Goal: Information Seeking & Learning: Learn about a topic

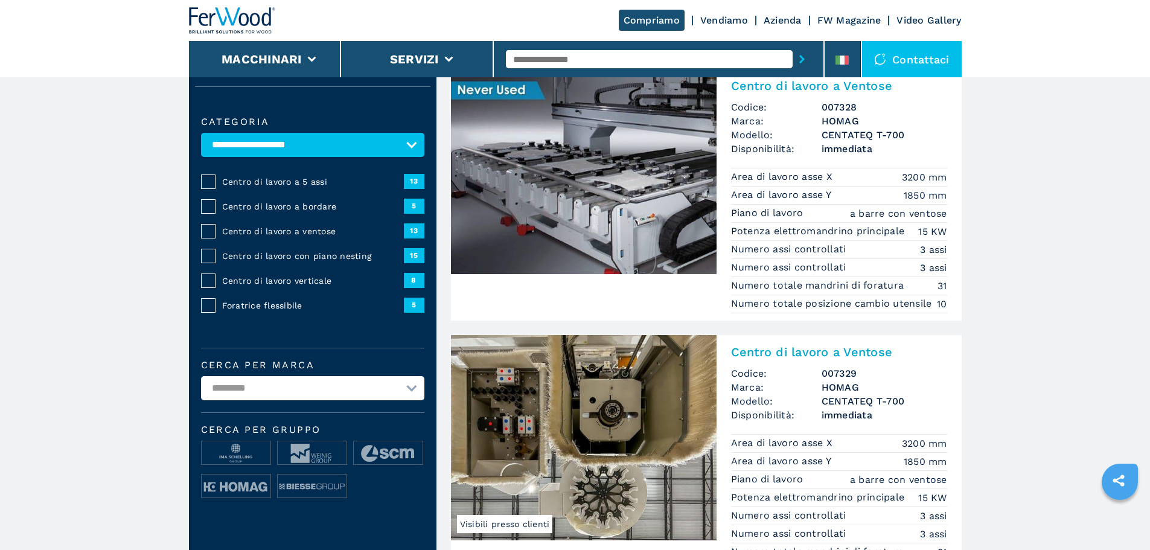
scroll to position [121, 0]
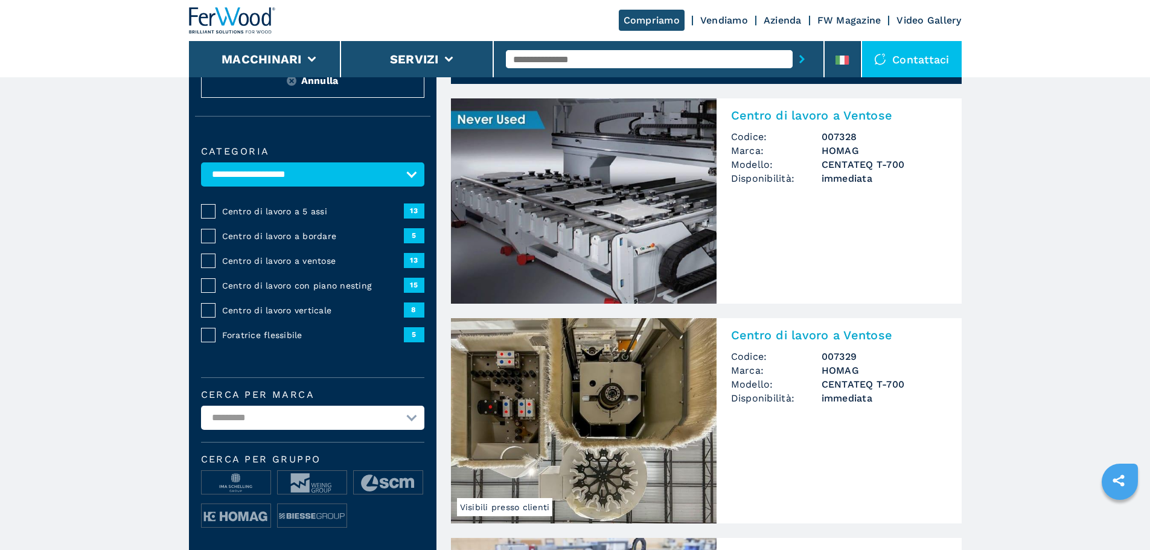
scroll to position [121, 0]
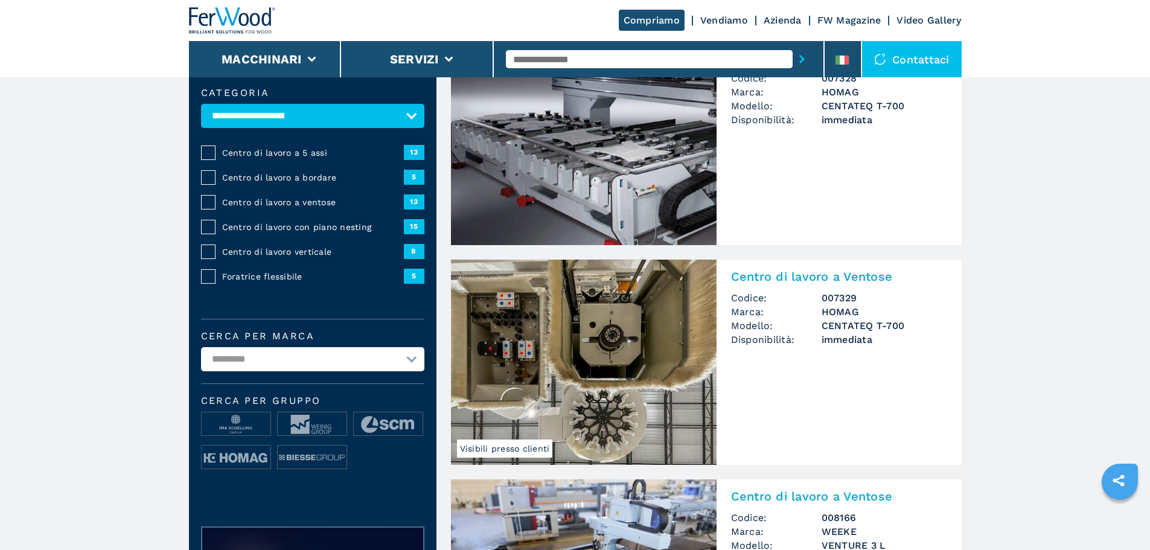
drag, startPoint x: 0, startPoint y: 0, endPoint x: 638, endPoint y: 424, distance: 766.3
click at [638, 424] on img at bounding box center [584, 362] width 266 height 205
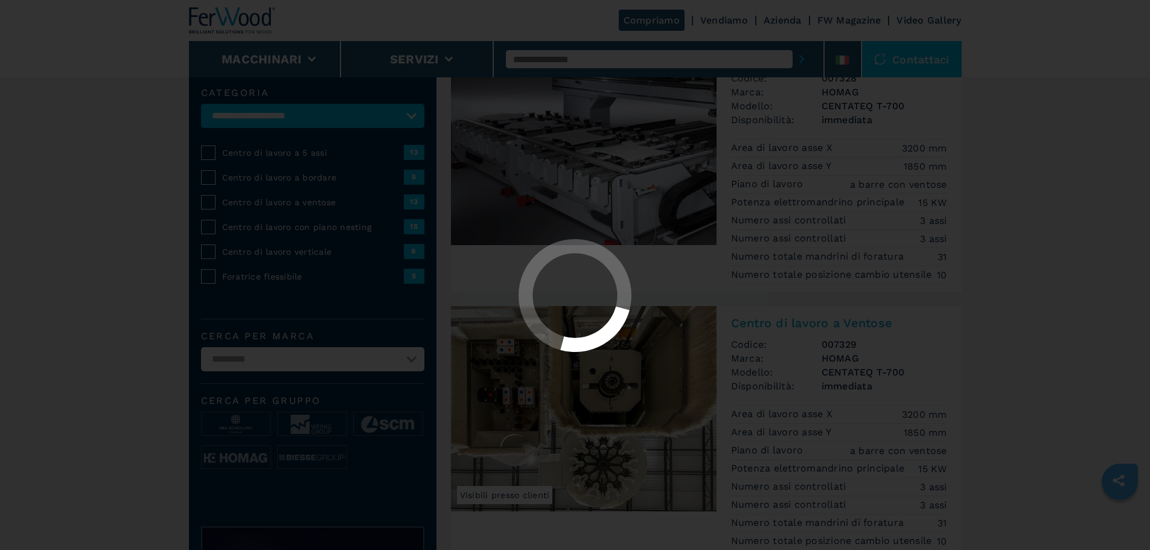
scroll to position [0, 0]
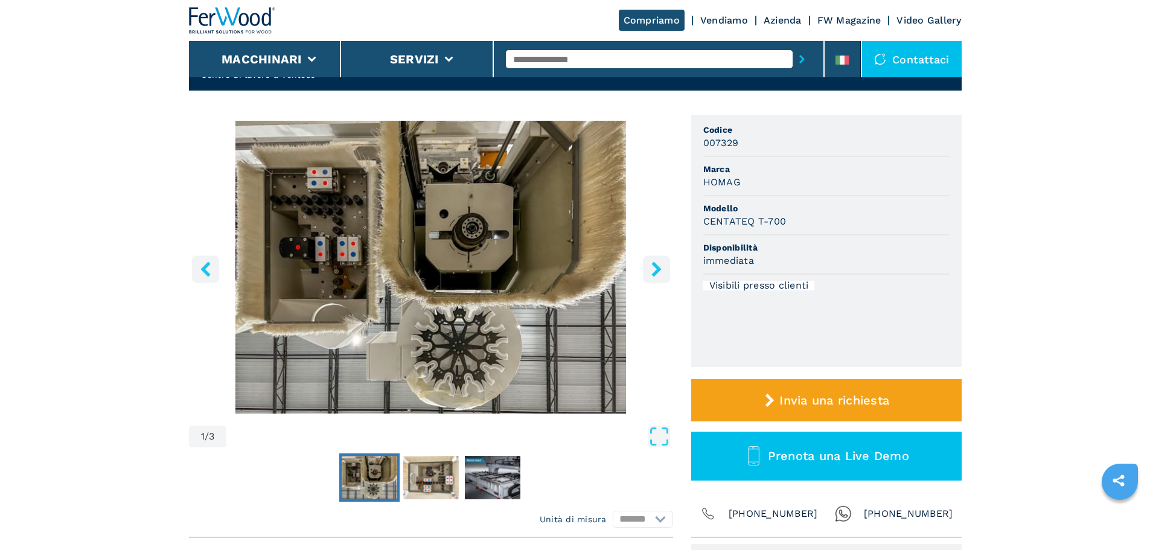
scroll to position [181, 0]
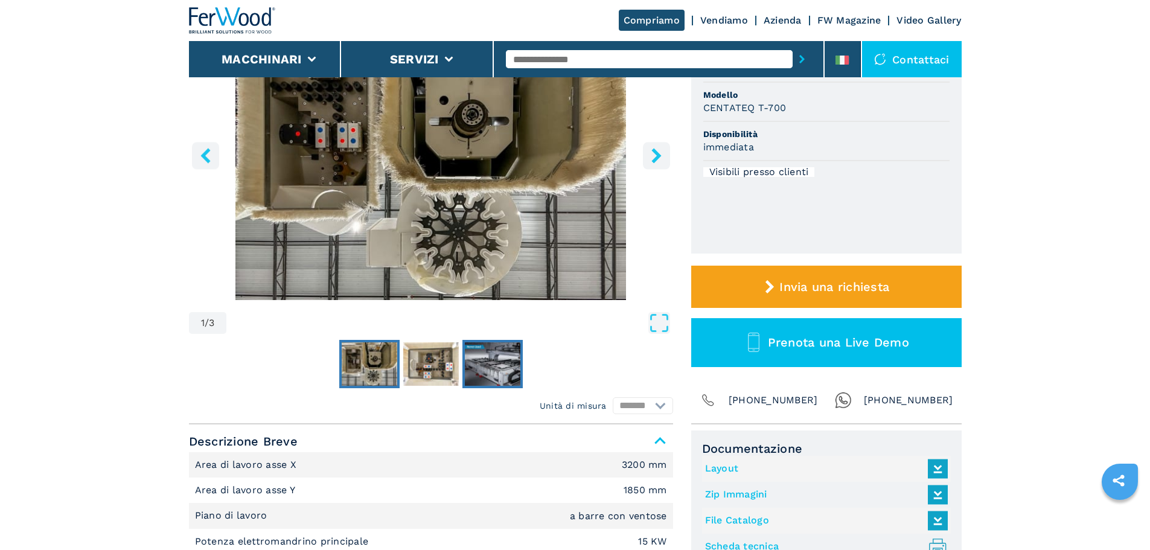
click at [499, 356] on img "Go to Slide 3" at bounding box center [493, 363] width 56 height 43
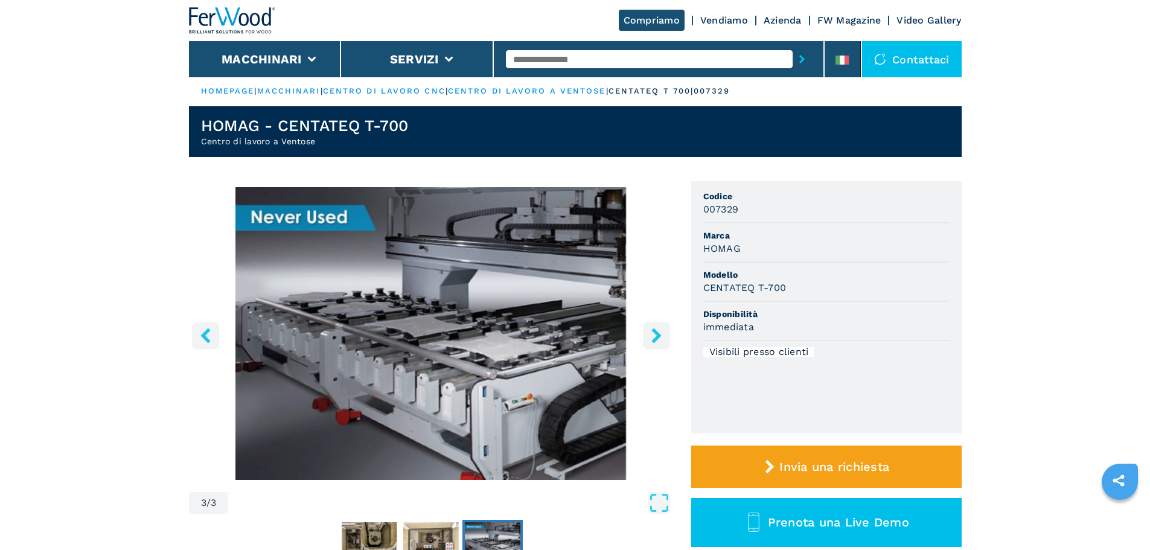
scroll to position [0, 0]
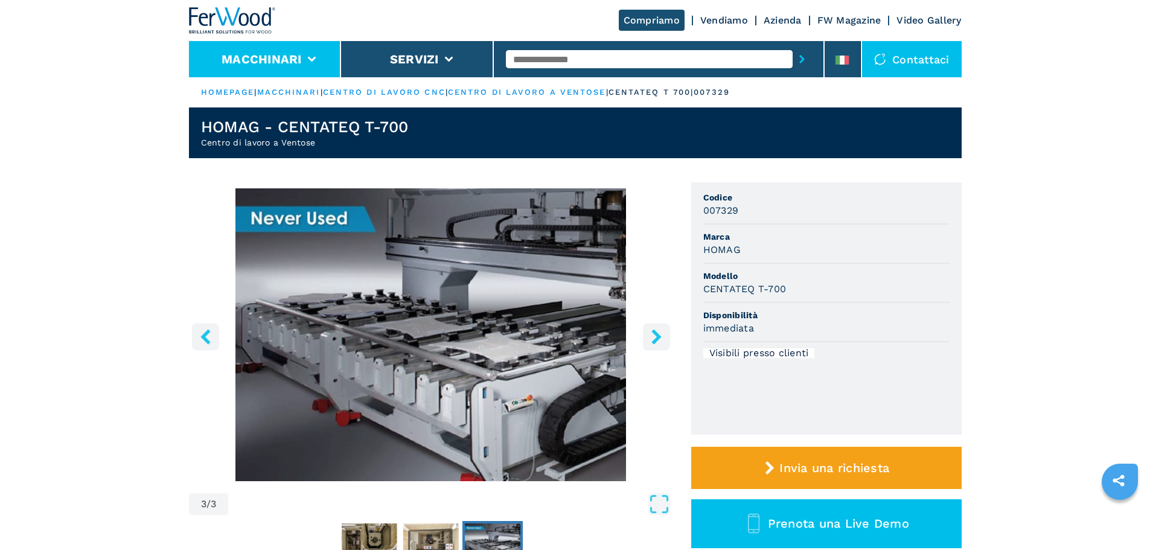
click at [338, 72] on li "Macchinari" at bounding box center [265, 59] width 153 height 36
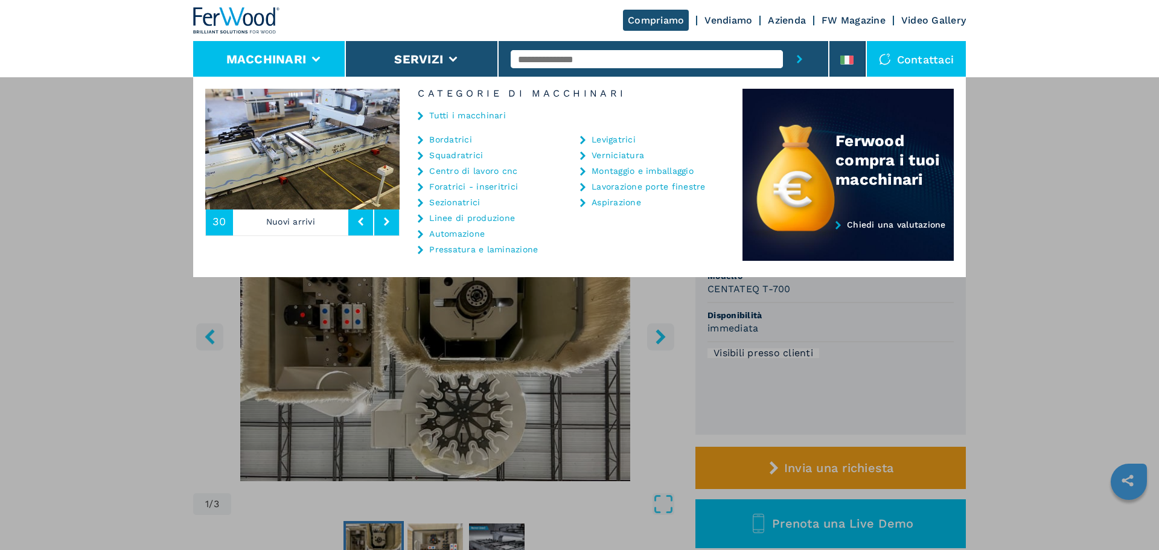
click at [470, 116] on link "Tutti i macchinari" at bounding box center [467, 115] width 77 height 8
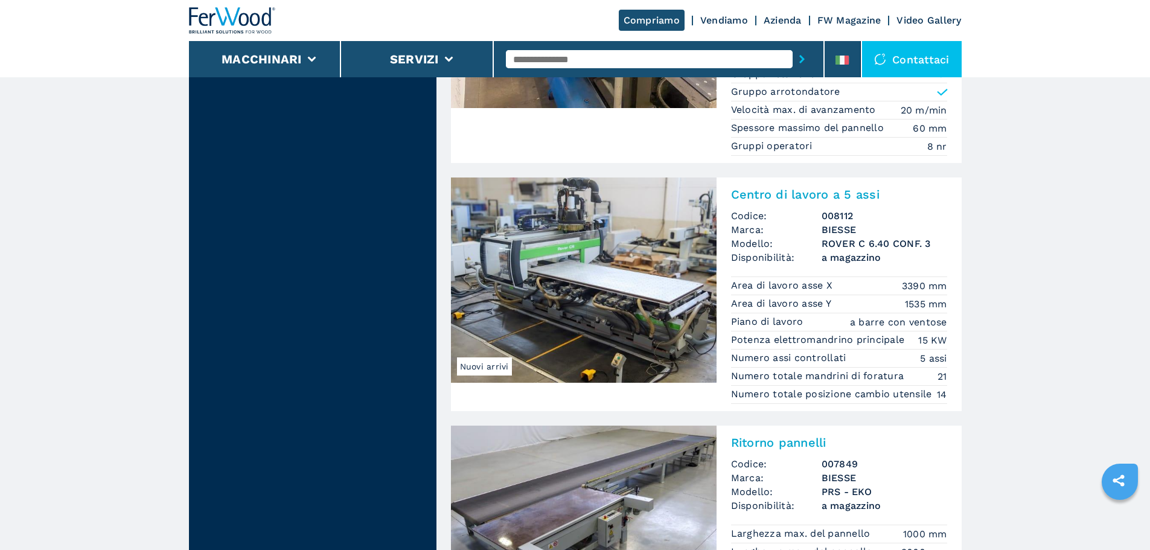
scroll to position [2777, 0]
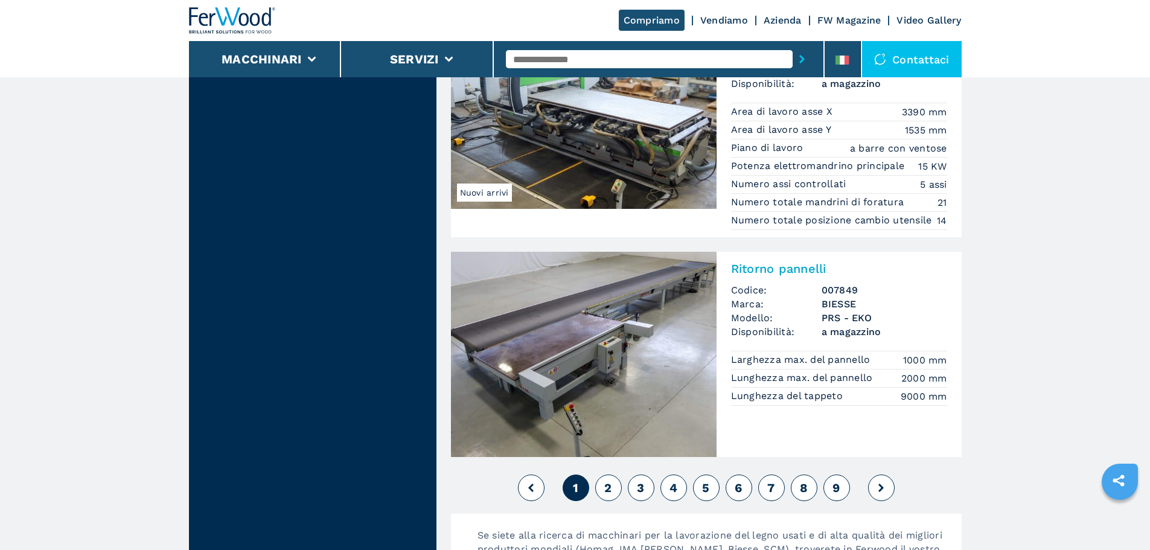
click at [603, 474] on button "2" at bounding box center [608, 487] width 27 height 27
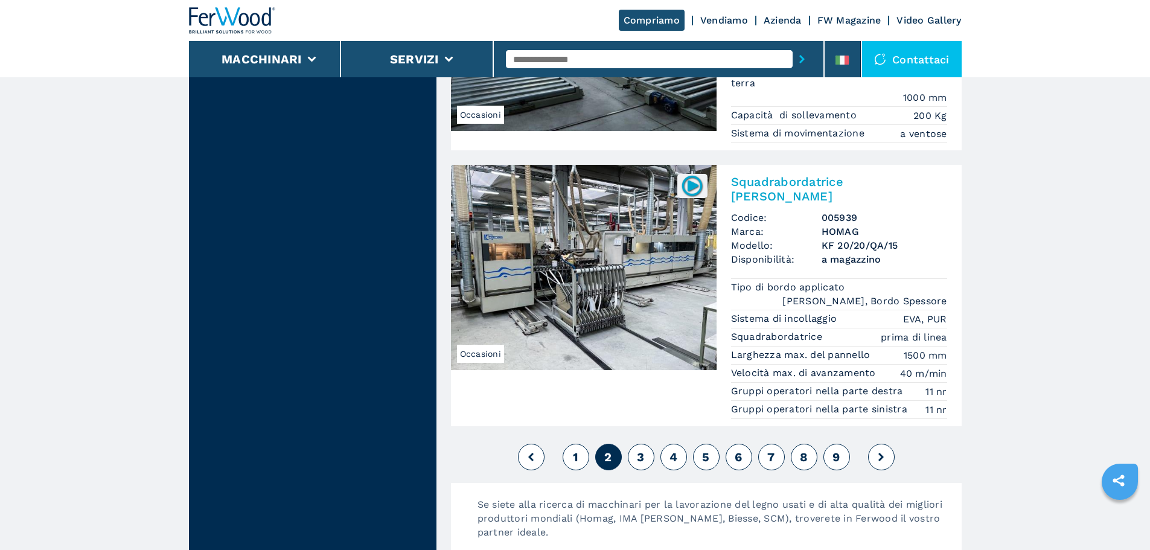
scroll to position [2837, 0]
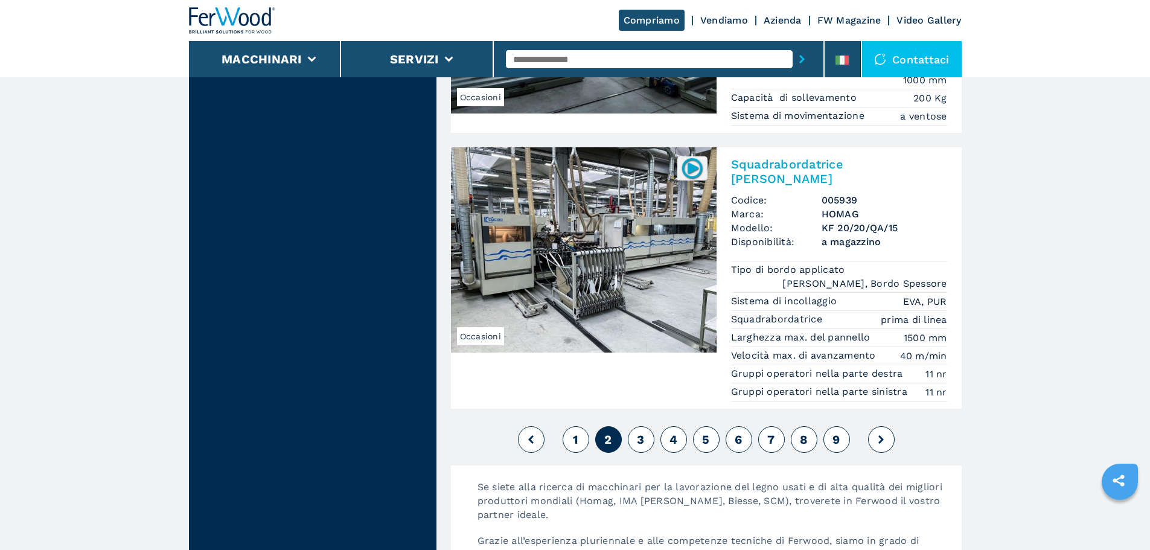
click at [579, 426] on button "1" at bounding box center [576, 439] width 27 height 27
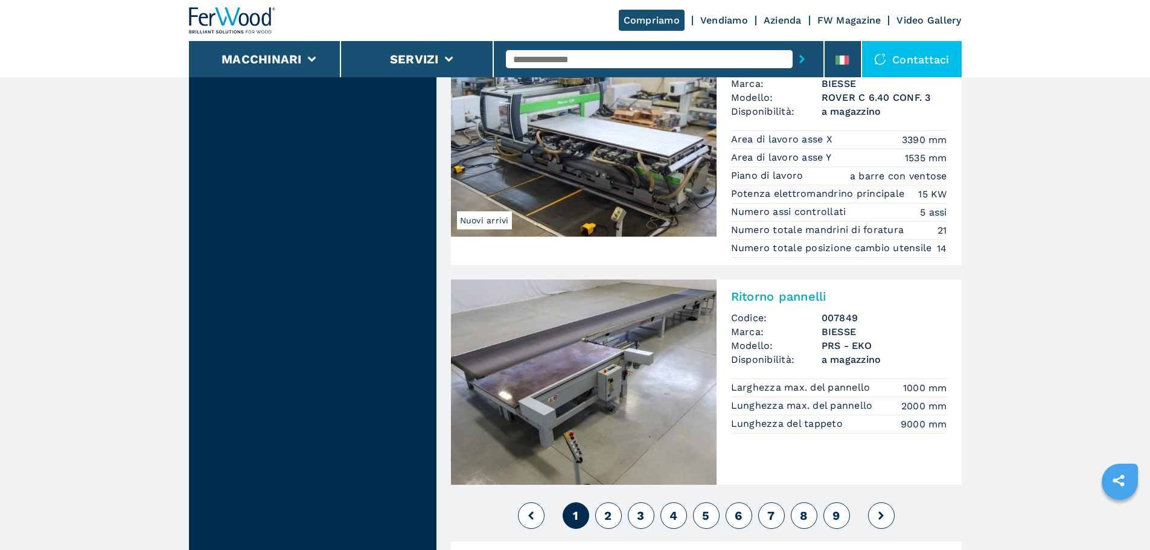
scroll to position [2777, 0]
